Goal: Task Accomplishment & Management: Manage account settings

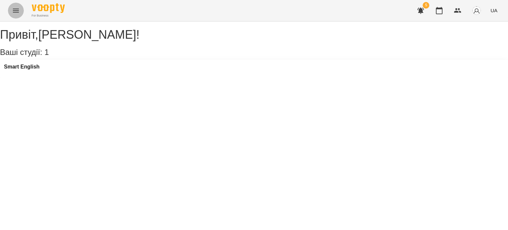
click at [16, 8] on icon "Menu" at bounding box center [16, 11] width 8 height 8
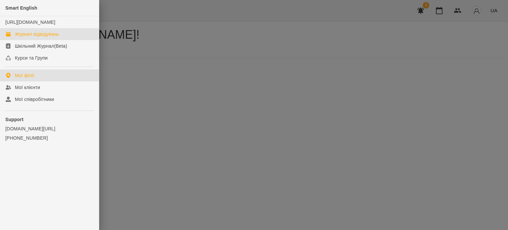
click at [32, 37] on div "Журнал відвідувань" at bounding box center [37, 34] width 44 height 7
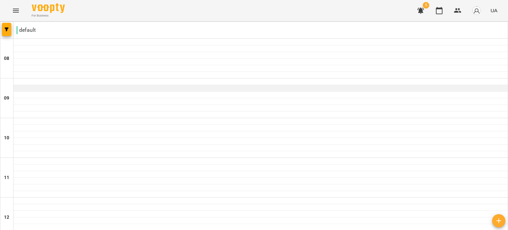
scroll to position [112, 0]
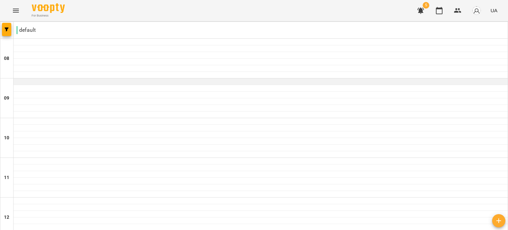
scroll to position [231, 0]
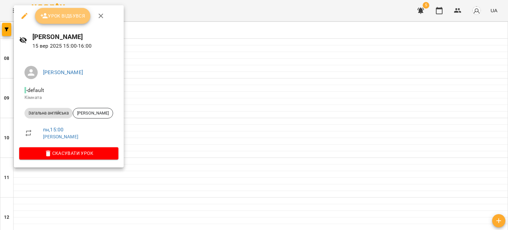
click at [74, 17] on span "Урок відбувся" at bounding box center [62, 16] width 45 height 8
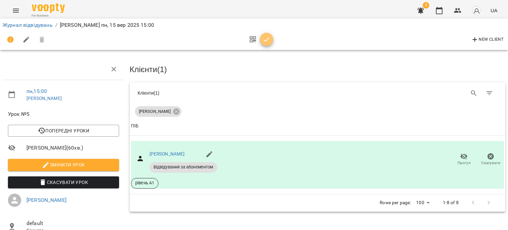
click at [265, 37] on icon "button" at bounding box center [267, 40] width 8 height 8
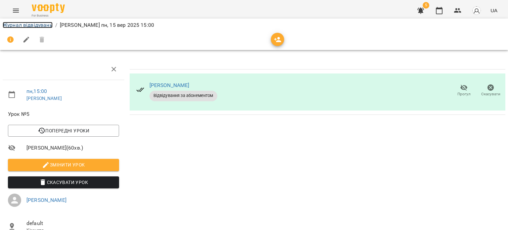
click at [16, 24] on link "Журнал відвідувань" at bounding box center [28, 25] width 50 height 6
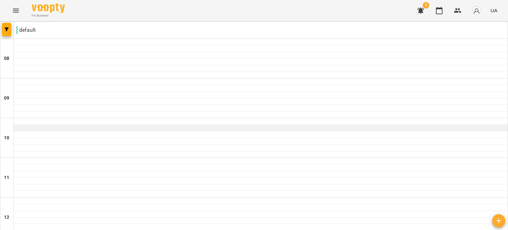
scroll to position [329, 0]
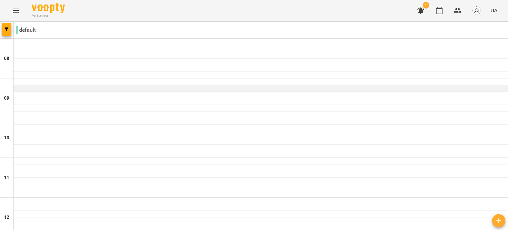
scroll to position [157, 0]
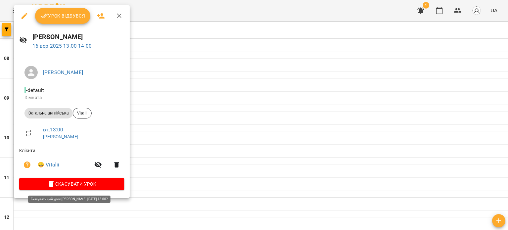
click at [70, 186] on span "Скасувати Урок" at bounding box center [71, 184] width 95 height 8
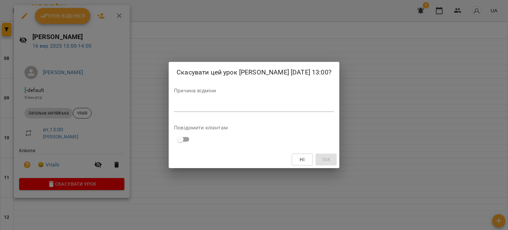
click at [185, 109] on div "*" at bounding box center [254, 106] width 160 height 11
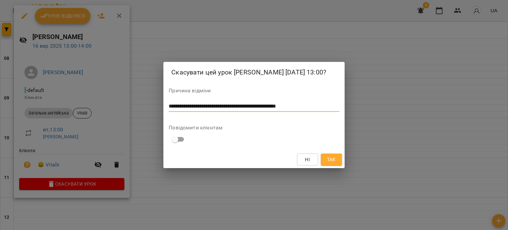
type textarea "**********"
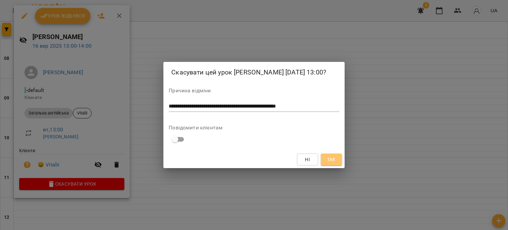
click at [333, 161] on span "Так" at bounding box center [331, 159] width 9 height 8
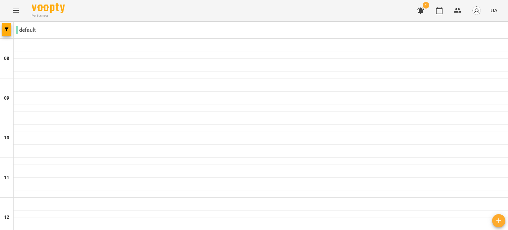
scroll to position [210, 0]
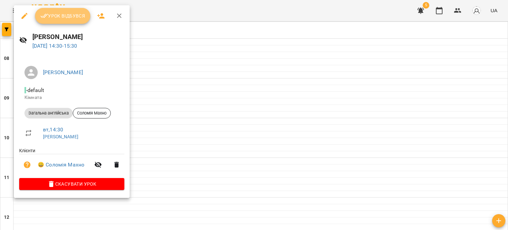
click at [77, 18] on span "Урок відбувся" at bounding box center [62, 16] width 45 height 8
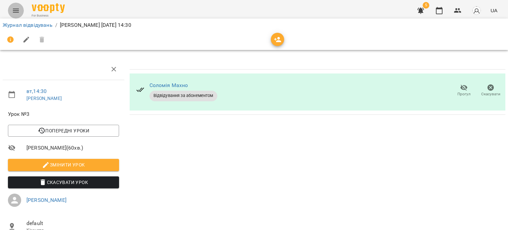
click at [18, 11] on icon "Menu" at bounding box center [16, 11] width 6 height 4
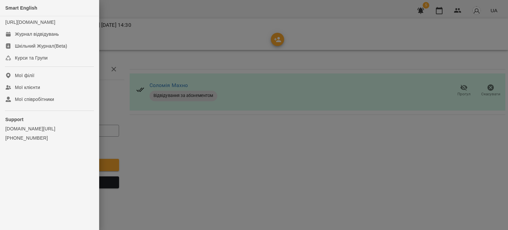
click at [152, 30] on div at bounding box center [254, 115] width 508 height 230
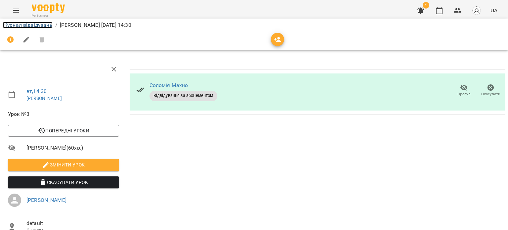
click at [32, 26] on link "Журнал відвідувань" at bounding box center [28, 25] width 50 height 6
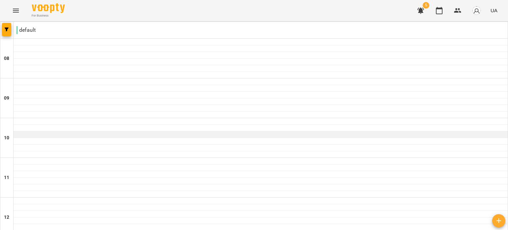
scroll to position [259, 0]
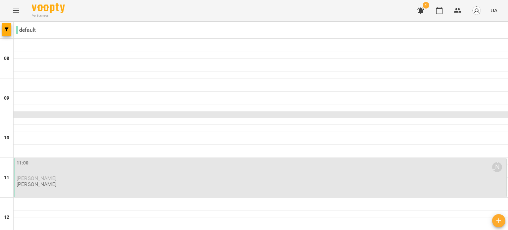
scroll to position [44, 0]
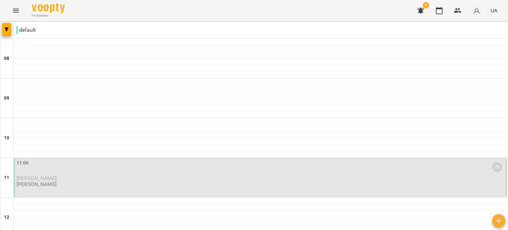
click at [78, 159] on div "11:00 [PERSON_NAME]" at bounding box center [261, 166] width 488 height 15
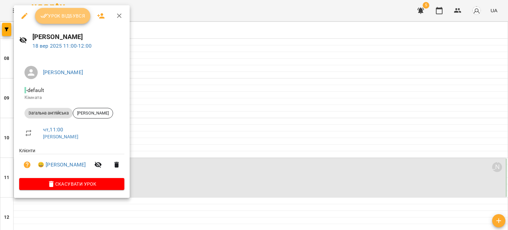
click at [67, 17] on span "Урок відбувся" at bounding box center [62, 16] width 45 height 8
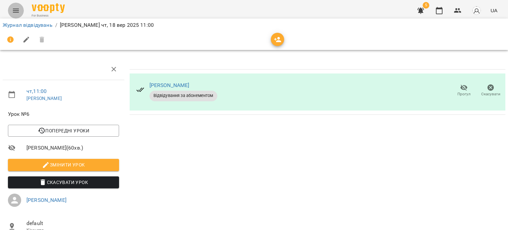
click at [15, 13] on icon "Menu" at bounding box center [16, 11] width 8 height 8
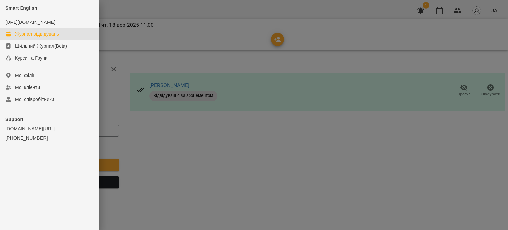
click at [58, 37] on div "Журнал відвідувань" at bounding box center [37, 34] width 44 height 7
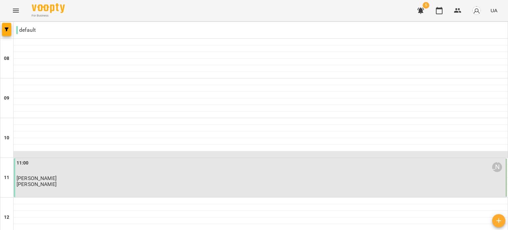
scroll to position [190, 0]
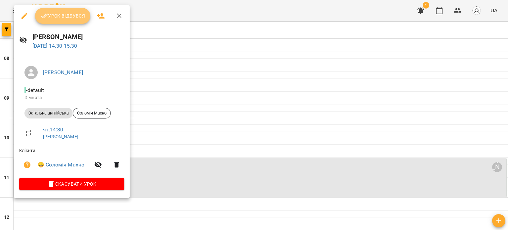
click at [70, 14] on span "Урок відбувся" at bounding box center [62, 16] width 45 height 8
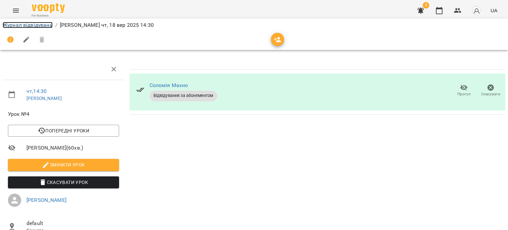
click at [25, 27] on link "Журнал відвідувань" at bounding box center [28, 25] width 50 height 6
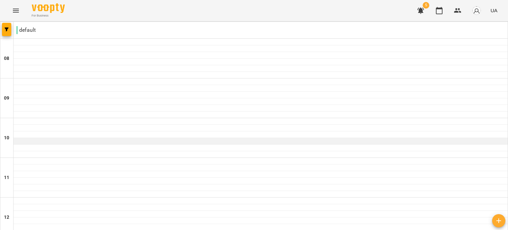
scroll to position [149, 0]
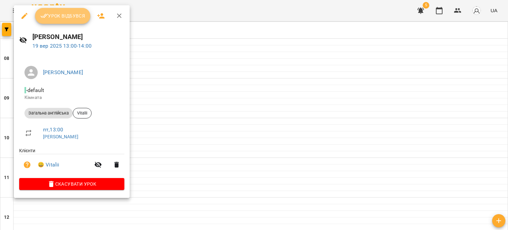
click at [67, 18] on span "Урок відбувся" at bounding box center [62, 16] width 45 height 8
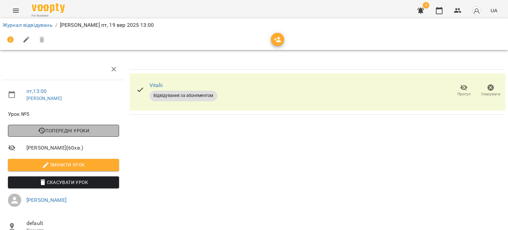
click at [79, 132] on span "Попередні уроки" at bounding box center [63, 131] width 101 height 8
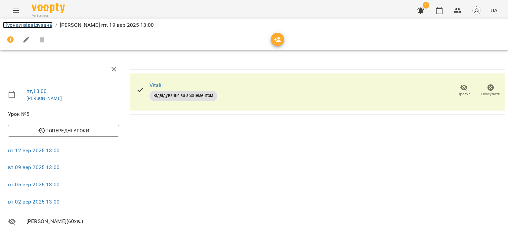
click at [19, 27] on link "Журнал відвідувань" at bounding box center [28, 25] width 50 height 6
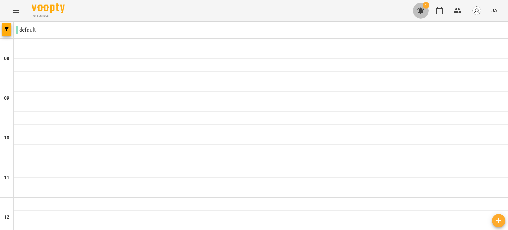
click at [422, 9] on icon "button" at bounding box center [420, 11] width 7 height 6
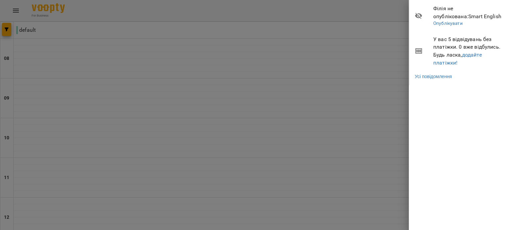
click at [422, 9] on li "Філія не опублікована : Smart English Опублікувати" at bounding box center [458, 15] width 99 height 31
click at [390, 31] on div at bounding box center [254, 115] width 508 height 230
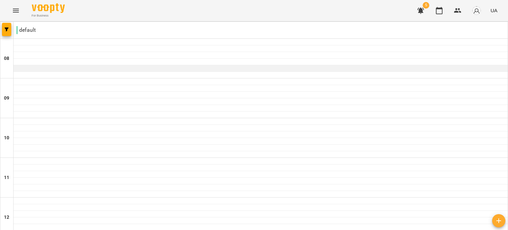
scroll to position [60, 0]
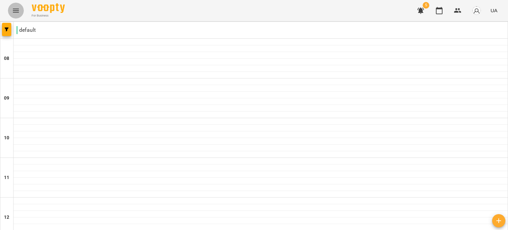
click at [15, 8] on icon "Menu" at bounding box center [16, 11] width 8 height 8
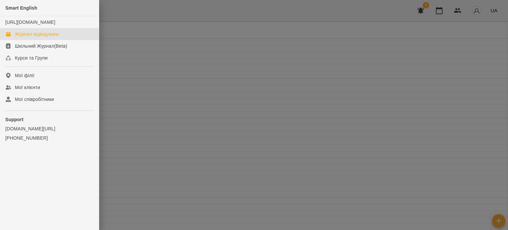
click at [33, 37] on div "Журнал відвідувань" at bounding box center [37, 34] width 44 height 7
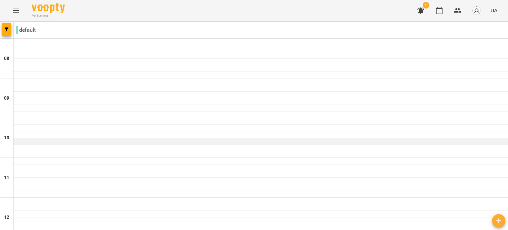
scroll to position [0, 0]
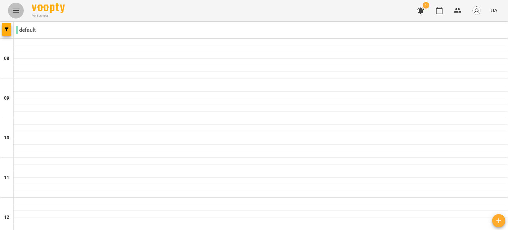
click at [13, 8] on icon "Menu" at bounding box center [16, 11] width 8 height 8
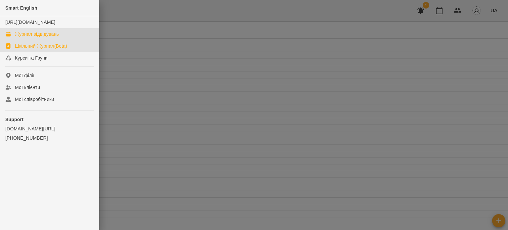
click at [34, 49] on div "Шкільний Журнал(Beta)" at bounding box center [41, 46] width 52 height 7
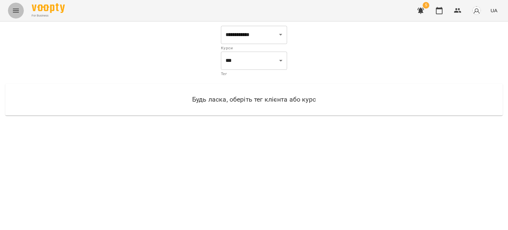
click at [19, 8] on icon "Menu" at bounding box center [16, 11] width 8 height 8
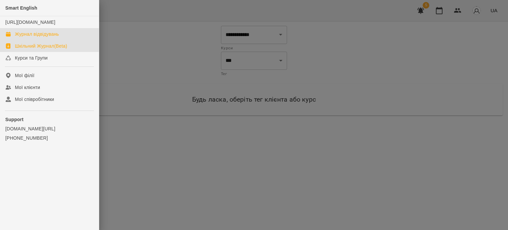
click at [30, 37] on div "Журнал відвідувань" at bounding box center [37, 34] width 44 height 7
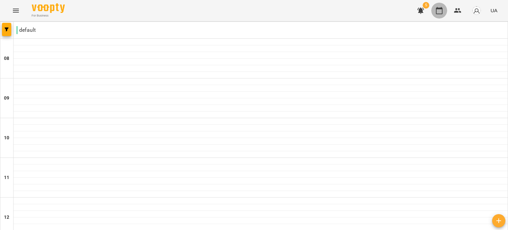
click at [440, 12] on icon "button" at bounding box center [439, 11] width 8 height 8
click at [439, 11] on icon "button" at bounding box center [439, 11] width 8 height 8
click at [16, 11] on icon "Menu" at bounding box center [16, 11] width 8 height 8
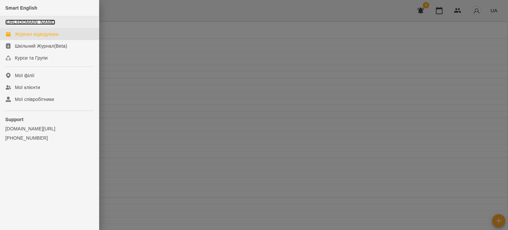
click at [52, 23] on link "[URL][DOMAIN_NAME]" at bounding box center [30, 22] width 50 height 5
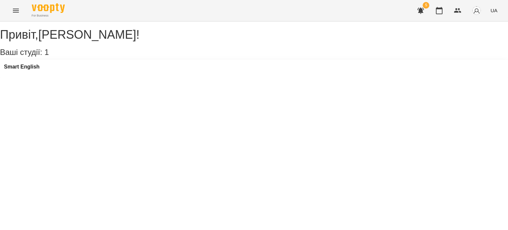
click at [35, 56] on h3 "Ваші студії: 1" at bounding box center [254, 52] width 508 height 9
click at [21, 11] on button "Menu" at bounding box center [16, 11] width 16 height 16
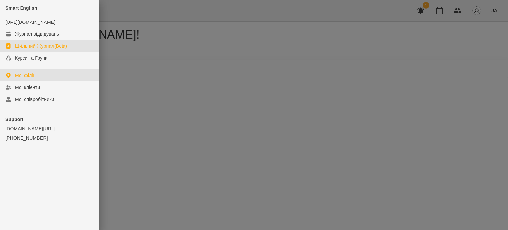
click at [22, 49] on div "Шкільний Журнал(Beta)" at bounding box center [41, 46] width 52 height 7
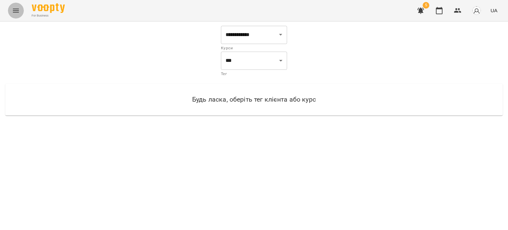
click at [16, 12] on icon "Menu" at bounding box center [16, 11] width 8 height 8
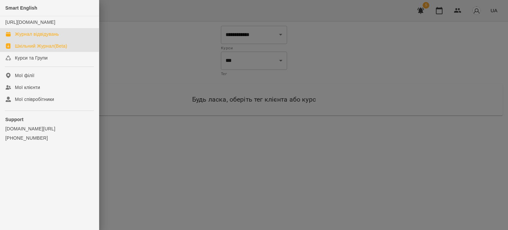
click at [23, 37] on div "Журнал відвідувань" at bounding box center [37, 34] width 44 height 7
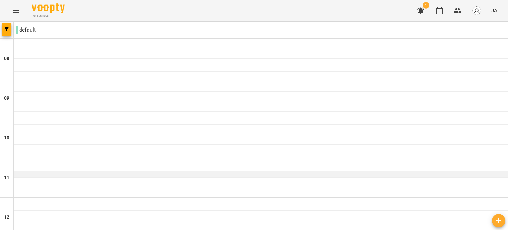
scroll to position [115, 0]
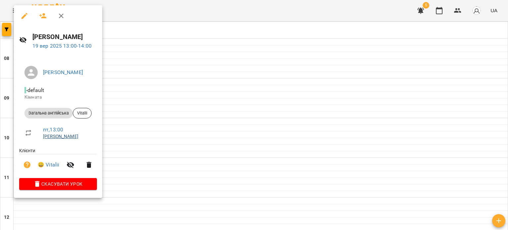
click at [58, 135] on link "[PERSON_NAME]" at bounding box center [60, 136] width 35 height 5
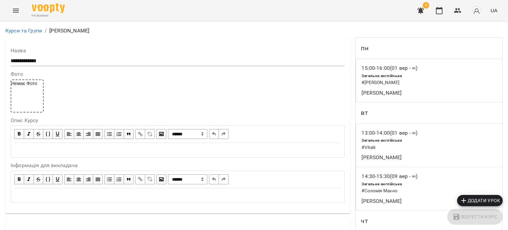
scroll to position [53, 0]
click at [16, 12] on icon "Menu" at bounding box center [16, 11] width 8 height 8
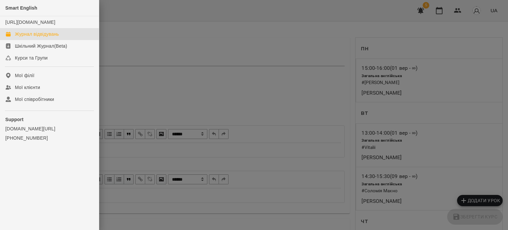
click at [30, 37] on div "Журнал відвідувань" at bounding box center [37, 34] width 44 height 7
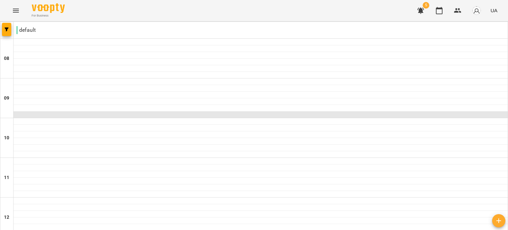
scroll to position [329, 0]
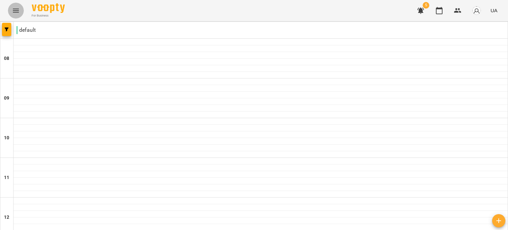
click at [14, 11] on icon "Menu" at bounding box center [16, 11] width 6 height 4
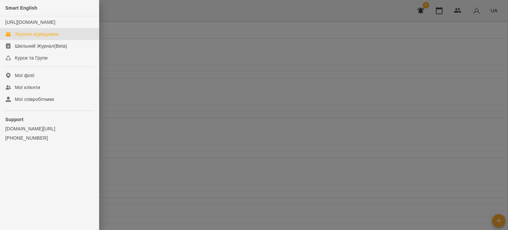
click at [111, 46] on div at bounding box center [254, 115] width 508 height 230
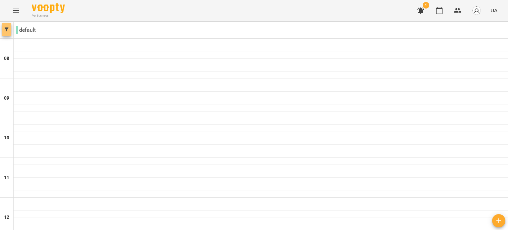
click at [8, 30] on icon "button" at bounding box center [7, 29] width 4 height 4
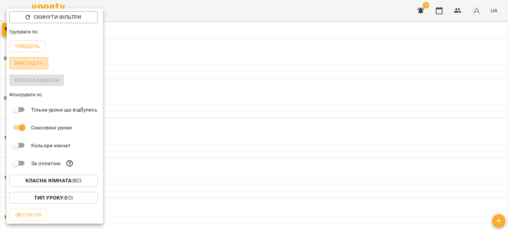
click at [39, 61] on p "Викладач" at bounding box center [29, 63] width 28 height 8
click at [38, 49] on p "Тиждень" at bounding box center [27, 46] width 25 height 8
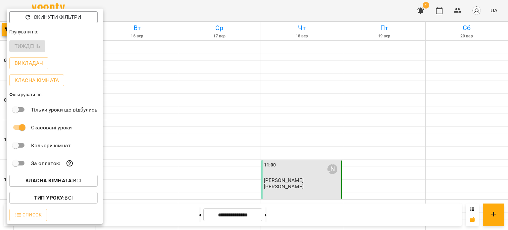
click at [134, 67] on div at bounding box center [254, 115] width 508 height 230
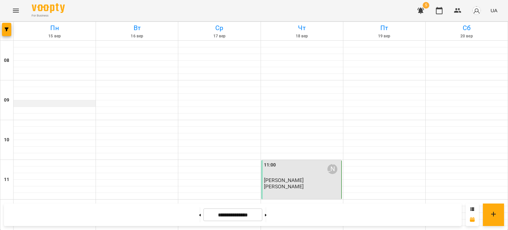
scroll to position [316, 0]
click at [5, 29] on icon "button" at bounding box center [7, 29] width 4 height 4
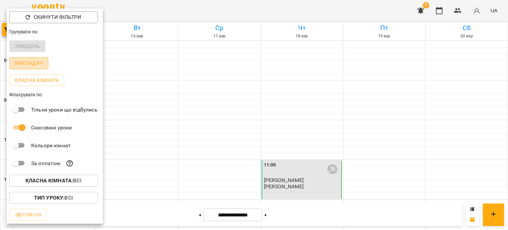
click at [36, 64] on p "Викладач" at bounding box center [29, 63] width 28 height 8
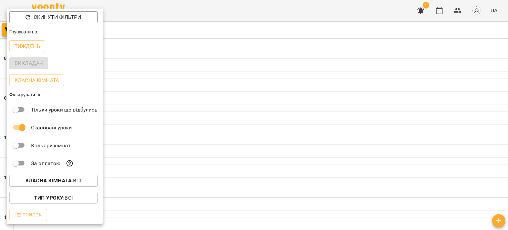
click at [160, 107] on div at bounding box center [254, 115] width 508 height 230
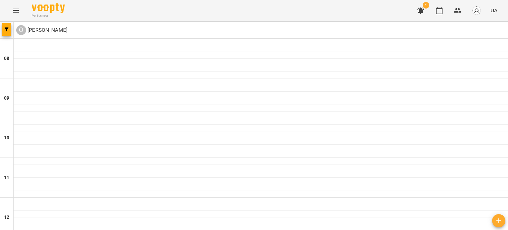
scroll to position [329, 0]
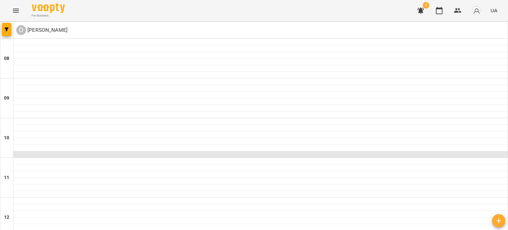
scroll to position [0, 0]
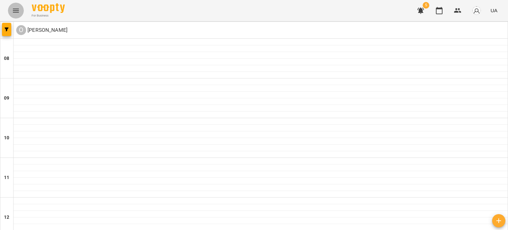
click at [15, 12] on icon "Menu" at bounding box center [16, 11] width 8 height 8
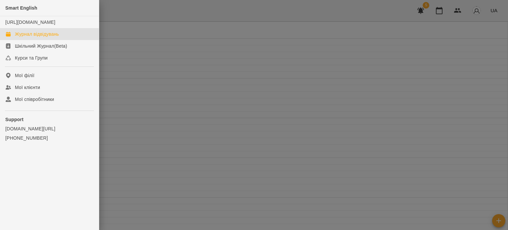
click at [120, 70] on div at bounding box center [254, 115] width 508 height 230
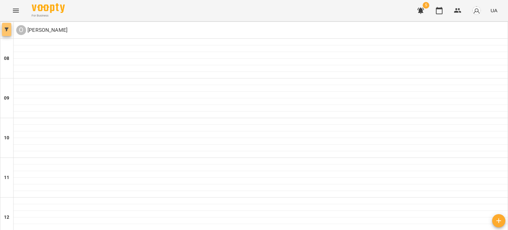
click at [3, 30] on span "button" at bounding box center [6, 29] width 9 height 4
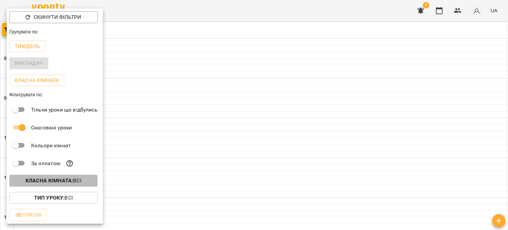
click at [62, 182] on b "Класна кімната :" at bounding box center [49, 180] width 48 height 6
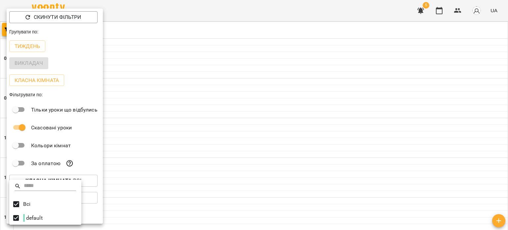
click at [28, 204] on p "Всі" at bounding box center [26, 204] width 7 height 8
click at [128, 162] on div at bounding box center [254, 115] width 508 height 230
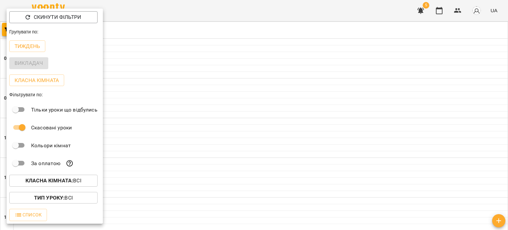
click at [147, 49] on div at bounding box center [254, 115] width 508 height 230
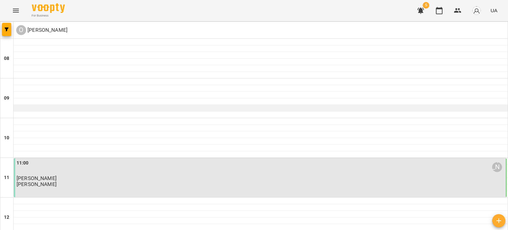
scroll to position [1, 0]
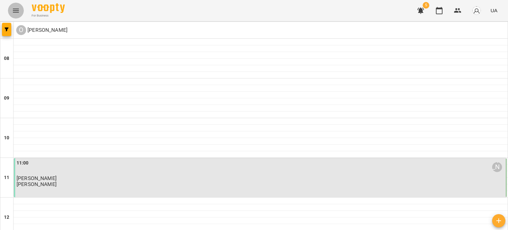
click at [19, 13] on icon "Menu" at bounding box center [16, 11] width 8 height 8
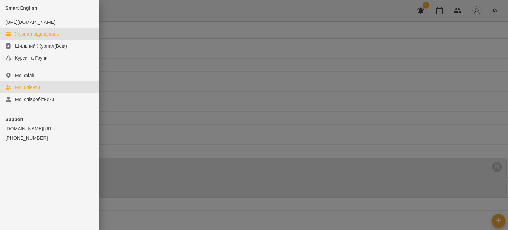
click at [29, 91] on div "Мої клієнти" at bounding box center [27, 87] width 25 height 7
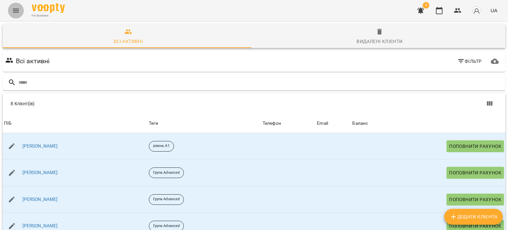
click at [14, 8] on icon "Menu" at bounding box center [16, 11] width 8 height 8
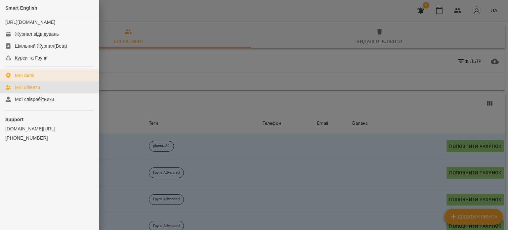
click at [35, 81] on link "Мої філії" at bounding box center [49, 75] width 99 height 12
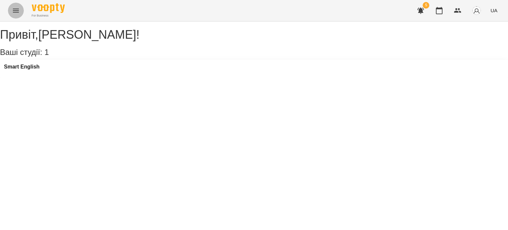
click at [13, 14] on button "Menu" at bounding box center [16, 11] width 16 height 16
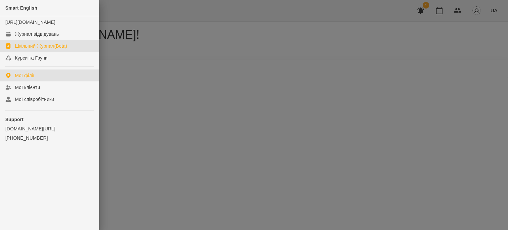
click at [30, 49] on div "Шкільний Журнал(Beta)" at bounding box center [41, 46] width 52 height 7
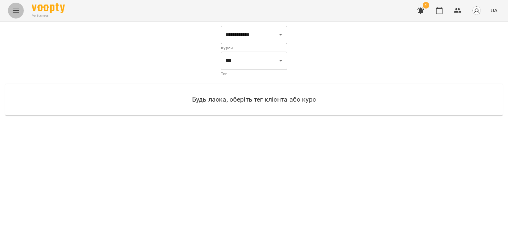
click at [20, 12] on icon "Menu" at bounding box center [16, 11] width 8 height 8
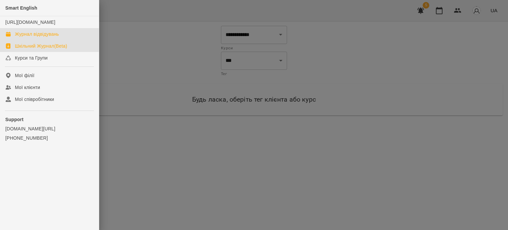
click at [42, 37] on div "Журнал відвідувань" at bounding box center [37, 34] width 44 height 7
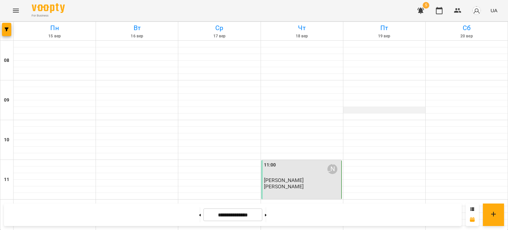
scroll to position [135, 0]
click at [472, 221] on icon at bounding box center [472, 219] width 5 height 5
click at [476, 211] on div at bounding box center [472, 214] width 13 height 22
click at [474, 209] on icon at bounding box center [473, 208] width 4 height 3
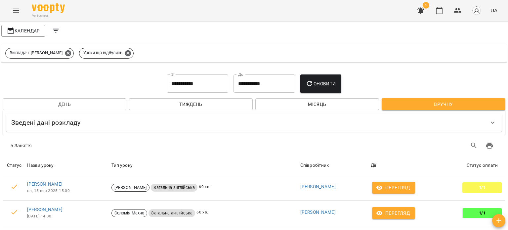
scroll to position [89, 0]
